Goal: Information Seeking & Learning: Understand process/instructions

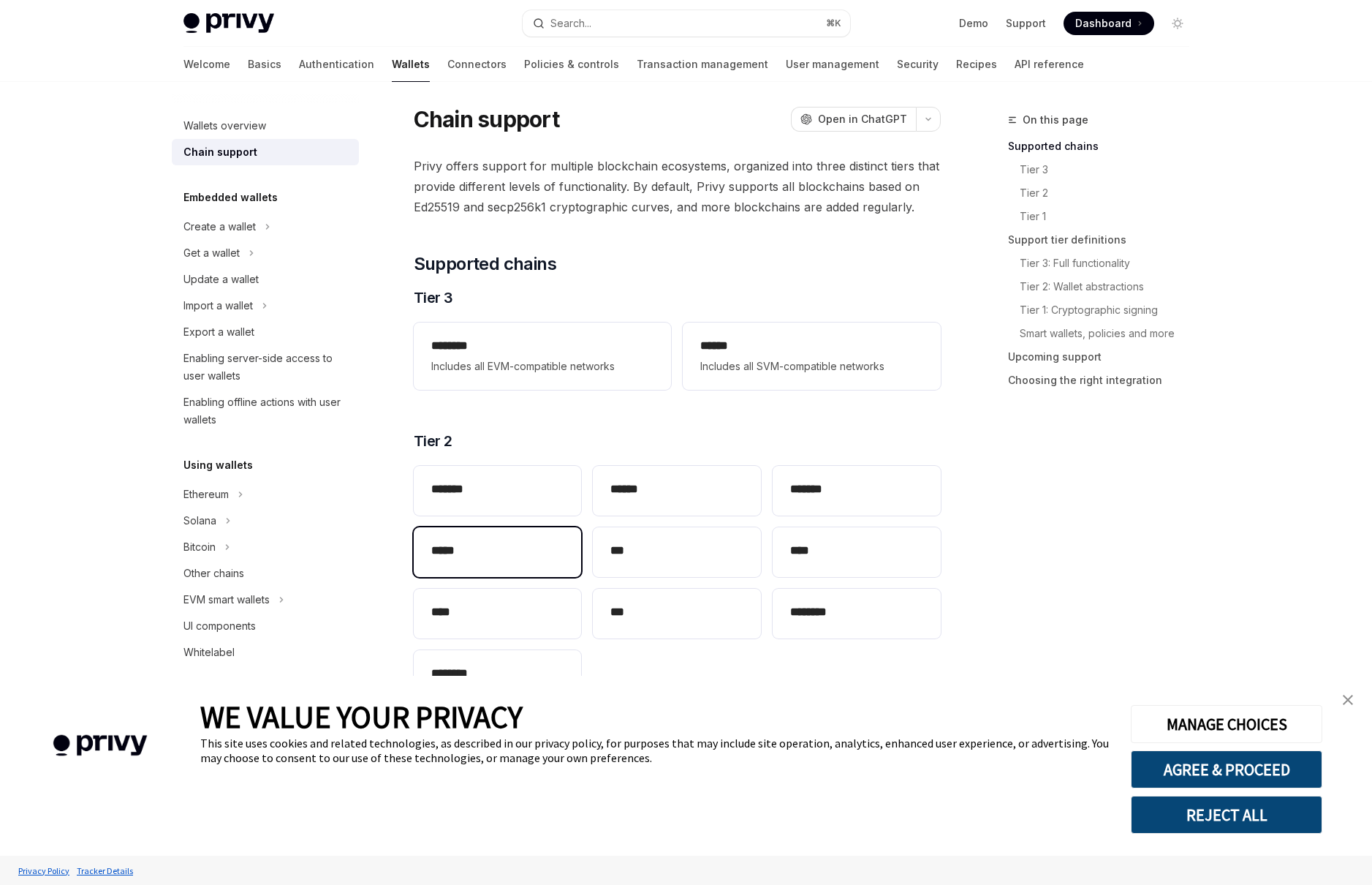
scroll to position [138, 0]
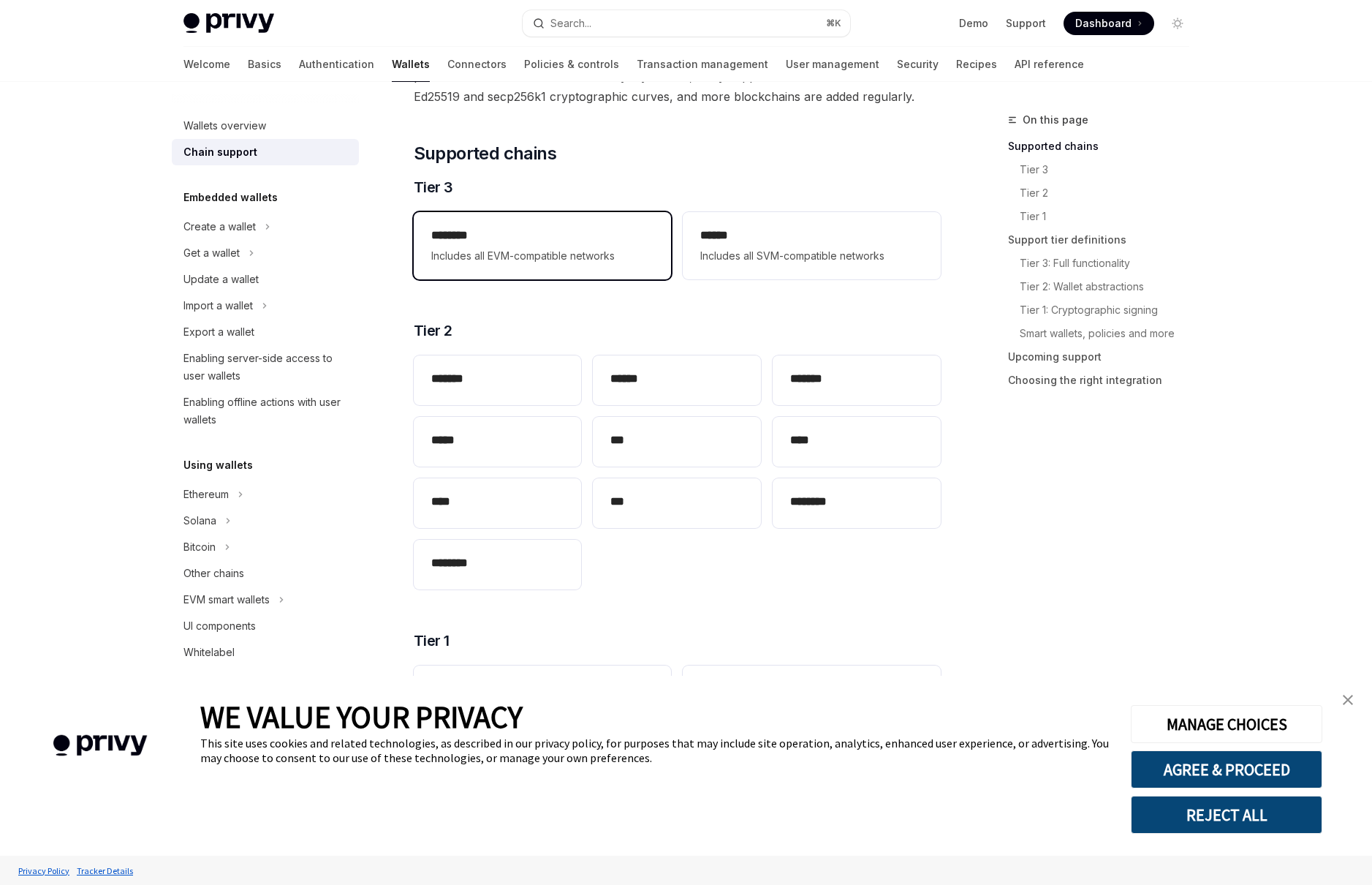
click at [564, 247] on span "Includes all EVM-compatible networks" at bounding box center [542, 255] width 222 height 17
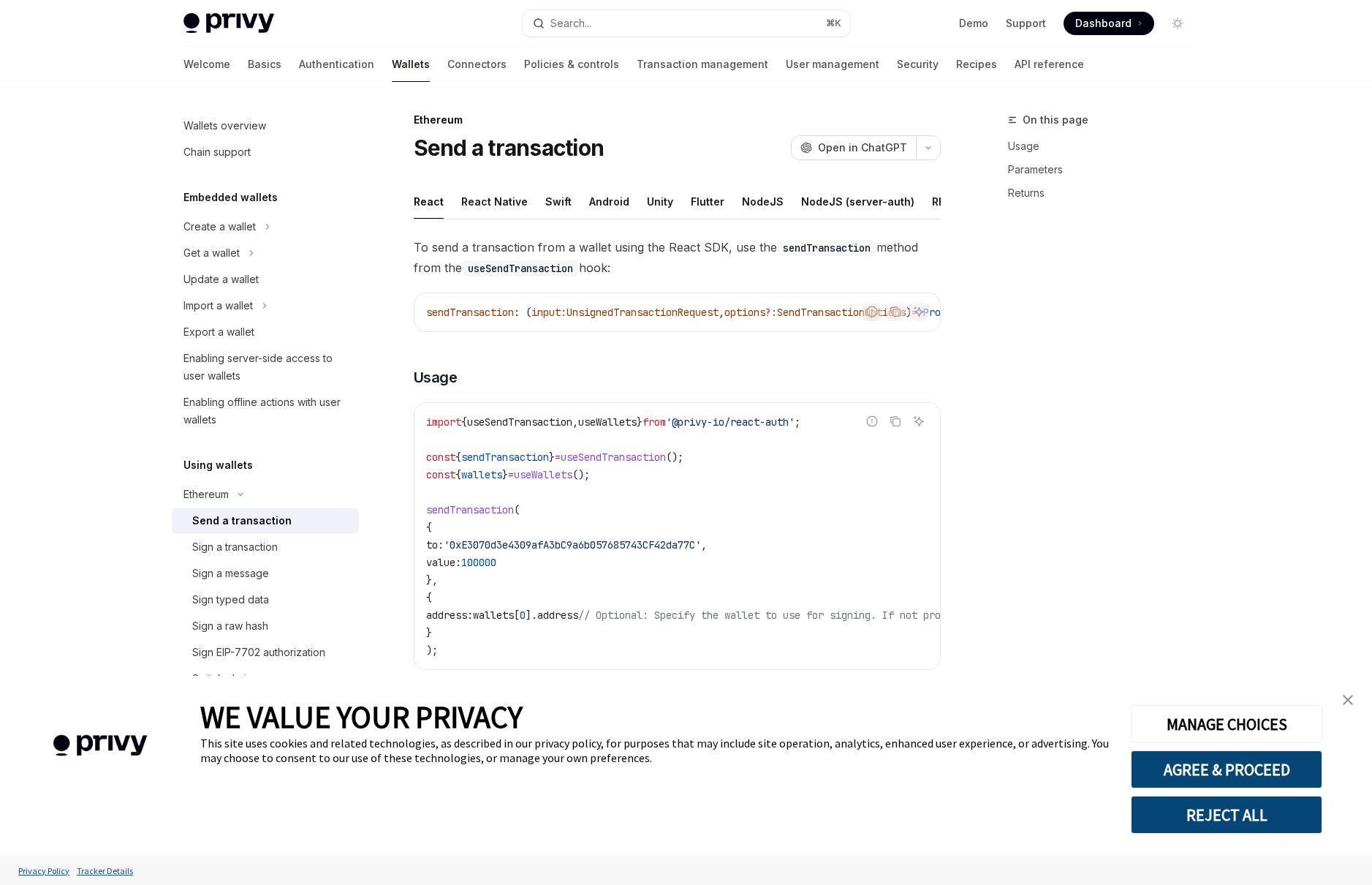
type textarea "*"
click at [1260, 809] on button "REJECT ALL" at bounding box center [1226, 813] width 192 height 38
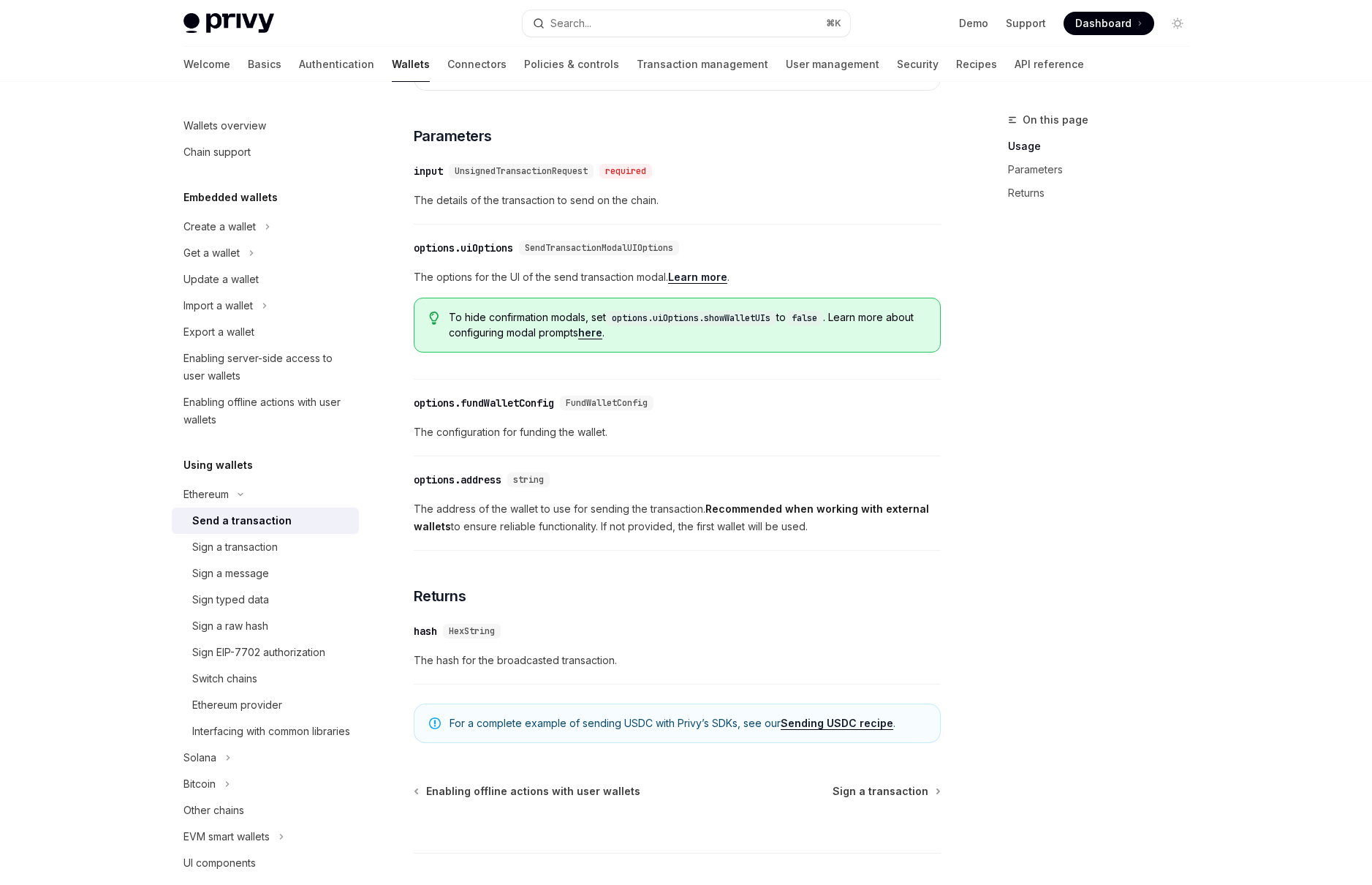
scroll to position [696, 0]
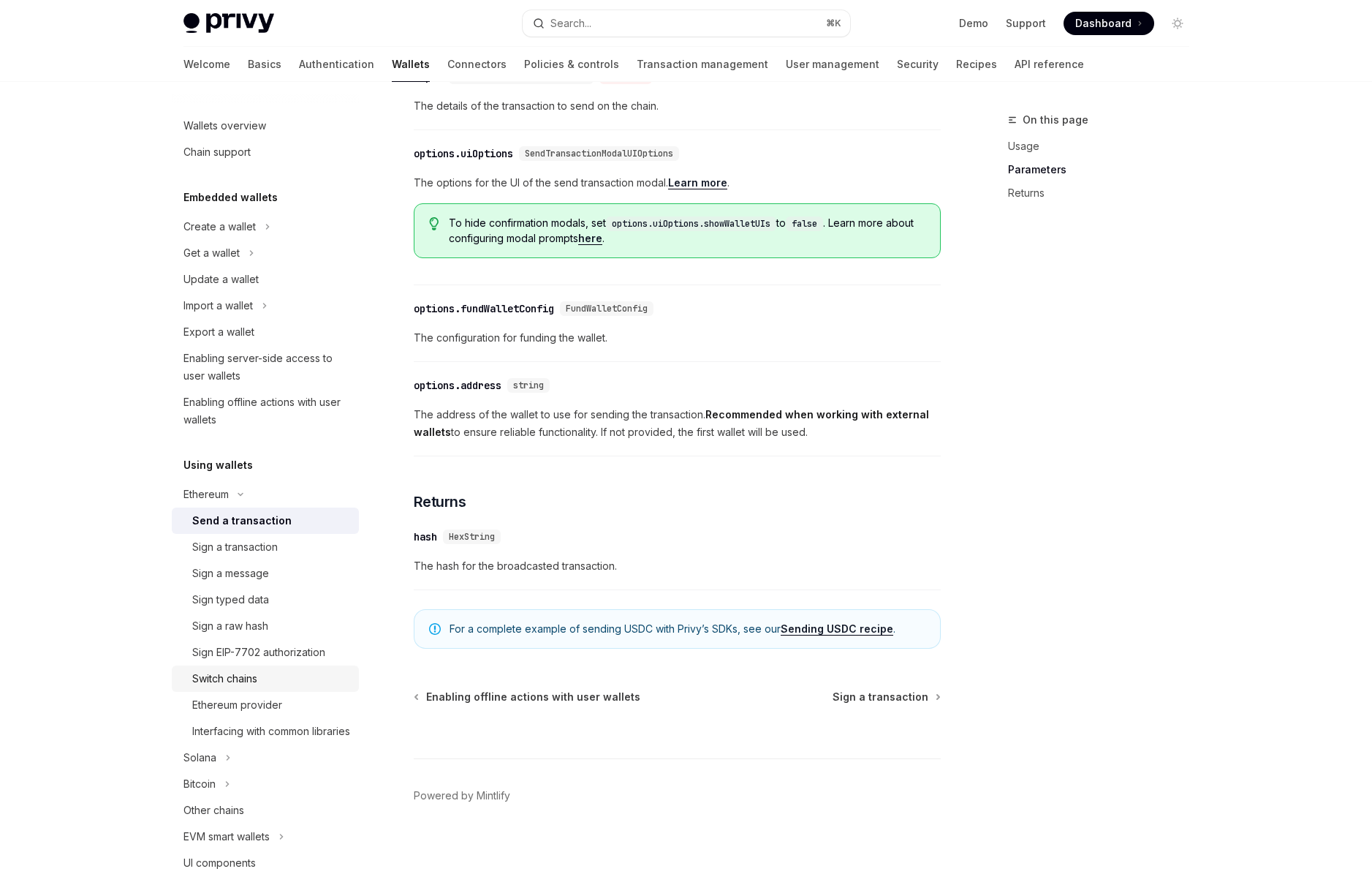
click at [233, 680] on div "Switch chains" at bounding box center [225, 678] width 65 height 17
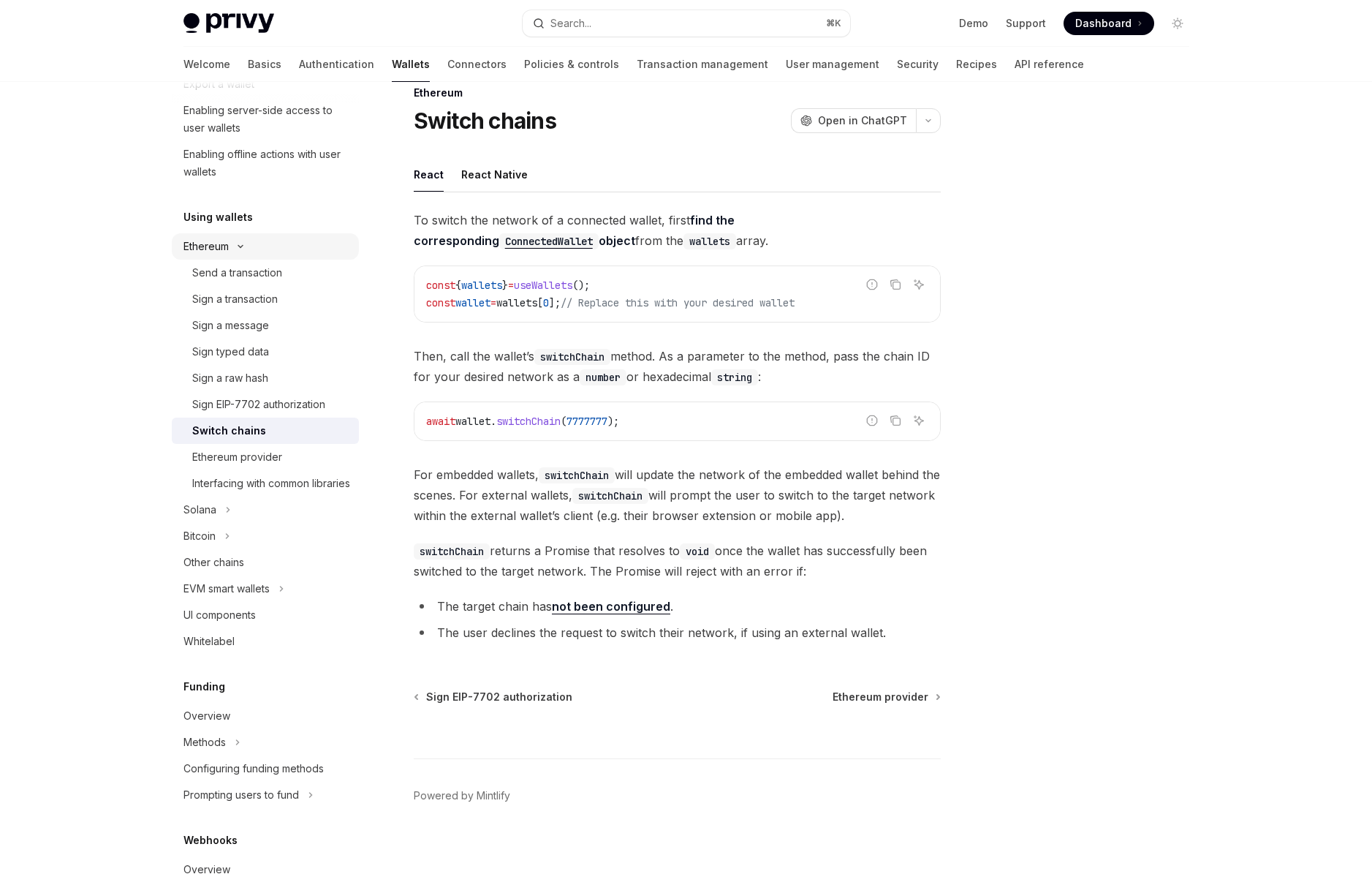
scroll to position [266, 0]
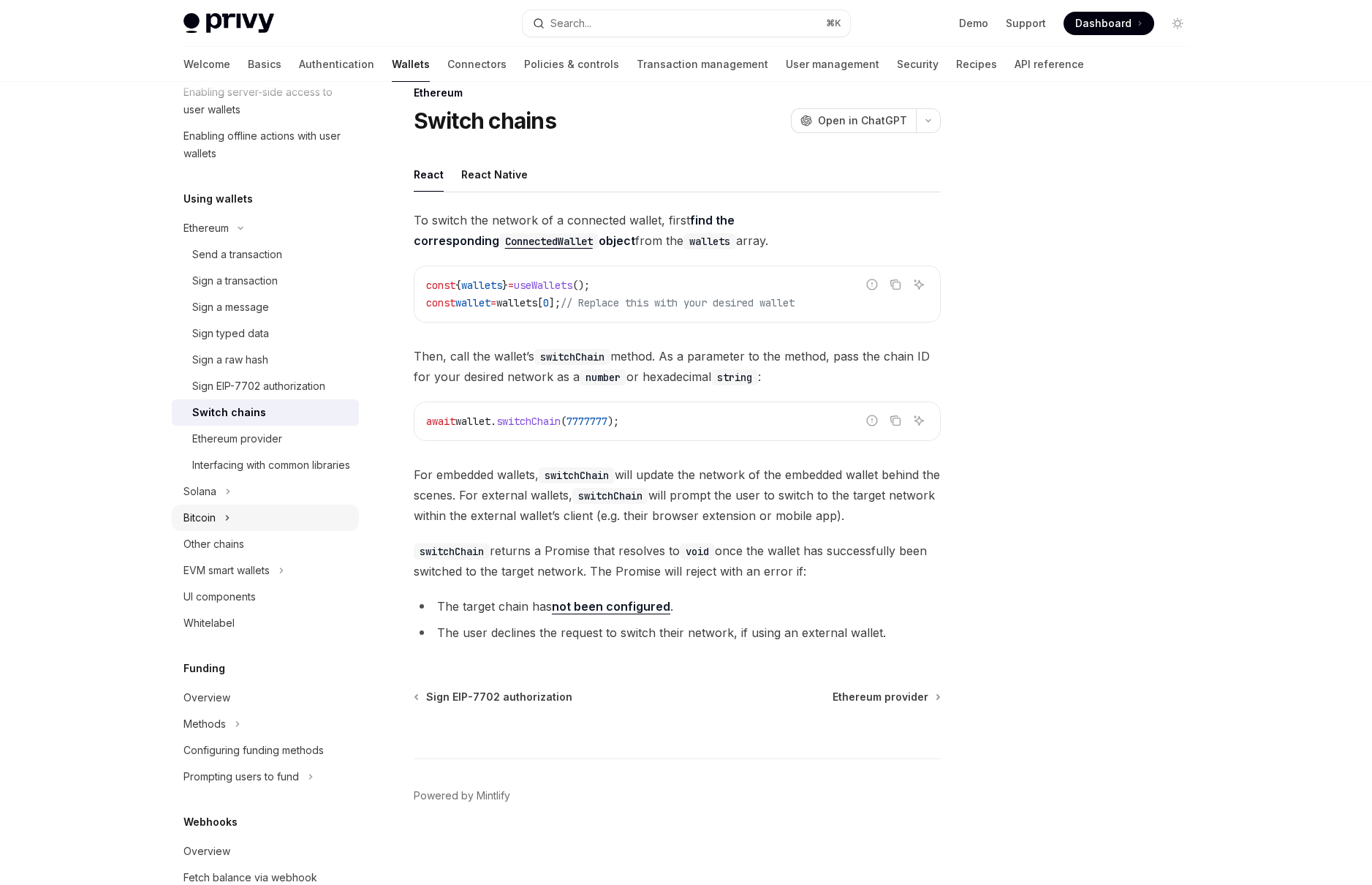
click at [209, 526] on div "Bitcoin" at bounding box center [199, 517] width 32 height 17
type textarea "*"
